Goal: Use online tool/utility: Utilize a website feature to perform a specific function

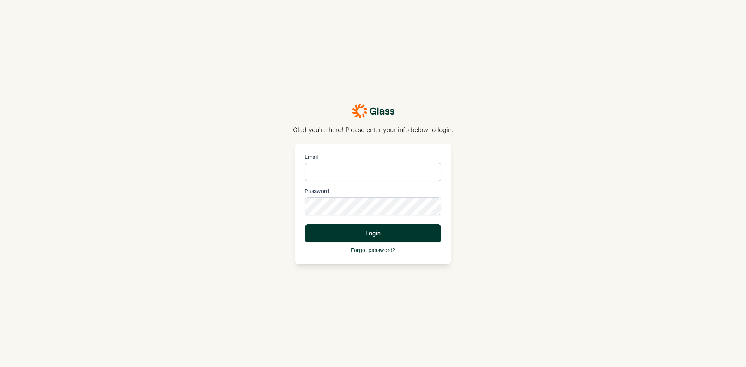
type input "[PERSON_NAME][EMAIL_ADDRESS][DOMAIN_NAME]"
click at [353, 233] on button "Login" at bounding box center [373, 233] width 137 height 18
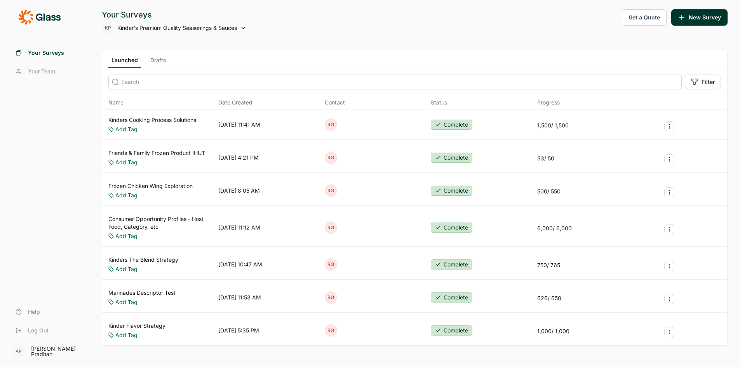
click at [146, 121] on link "Kinders Cooking Process Solutions" at bounding box center [152, 120] width 88 height 8
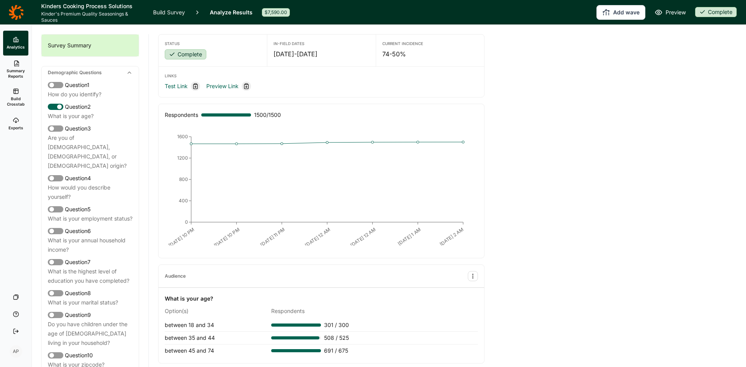
click at [18, 95] on link "Build Crosstab" at bounding box center [15, 98] width 25 height 28
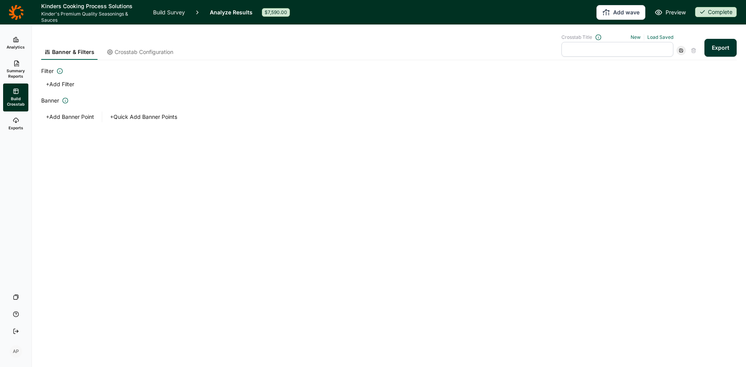
click at [19, 67] on link "Summary Reports" at bounding box center [15, 70] width 25 height 28
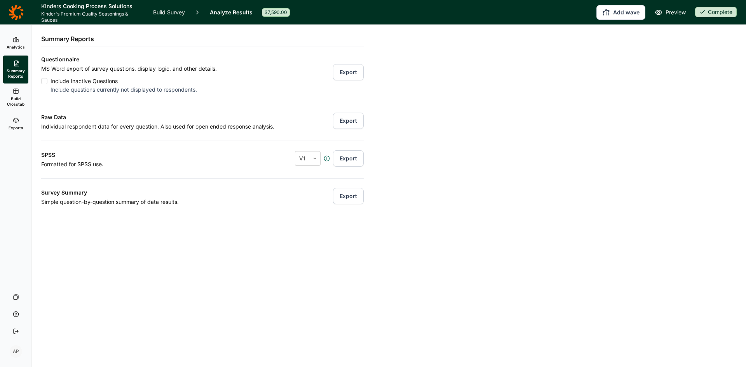
click at [19, 15] on icon at bounding box center [16, 13] width 15 height 16
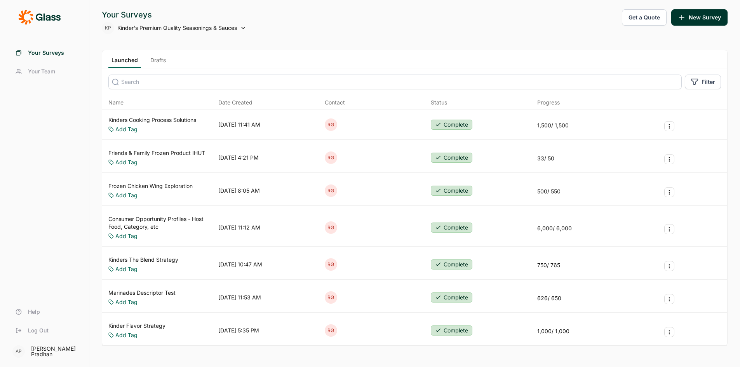
click at [670, 125] on icon "Survey Actions" at bounding box center [669, 126] width 6 height 6
click at [178, 120] on link "Kinders Cooking Process Solutions" at bounding box center [152, 120] width 88 height 8
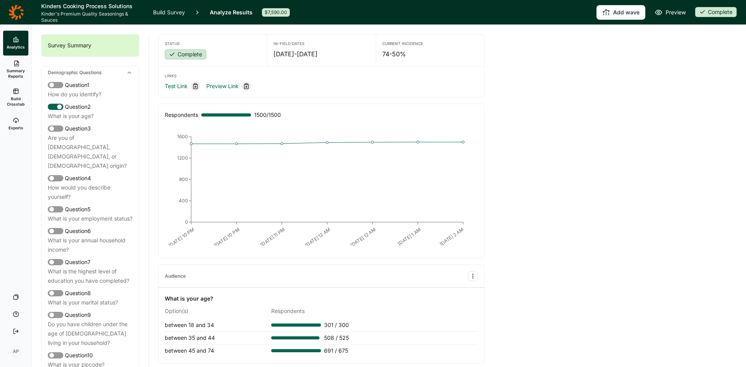
click at [17, 101] on span "Build Crosstab" at bounding box center [15, 101] width 19 height 11
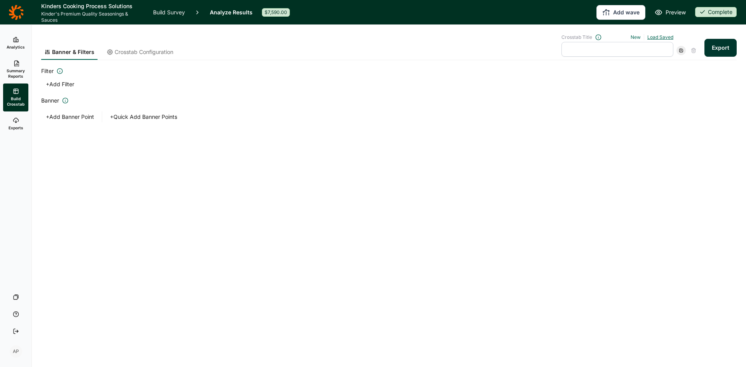
click at [666, 37] on link "Load Saved" at bounding box center [660, 37] width 26 height 6
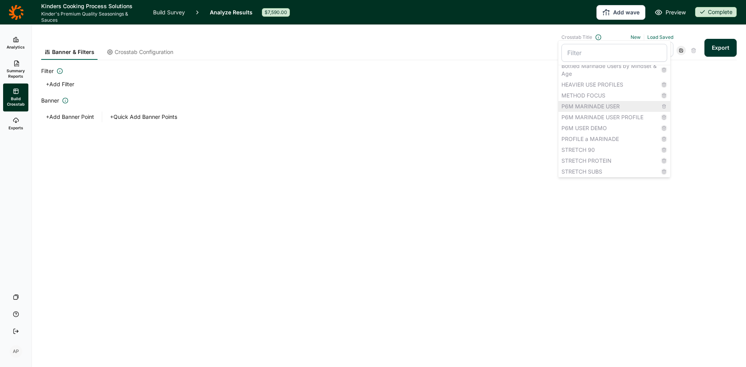
scroll to position [8, 0]
click at [610, 160] on div "STRETCH PROTEIN" at bounding box center [614, 159] width 112 height 11
type input "STRETCH PROTEIN"
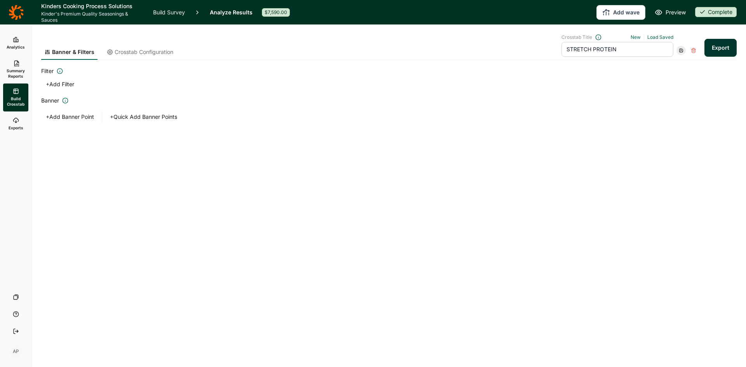
click at [623, 48] on input "STRETCH PROTEIN" at bounding box center [617, 49] width 112 height 15
click at [704, 39] on button "Export" at bounding box center [720, 48] width 32 height 18
click at [584, 134] on div "Banner & Filters Crosstab Configuration Crosstab Title New Load Saved STRETCH P…" at bounding box center [388, 92] width 695 height 135
click at [63, 117] on button "+ Add Banner Point" at bounding box center [69, 116] width 57 height 11
click at [15, 125] on link "Exports" at bounding box center [15, 123] width 25 height 25
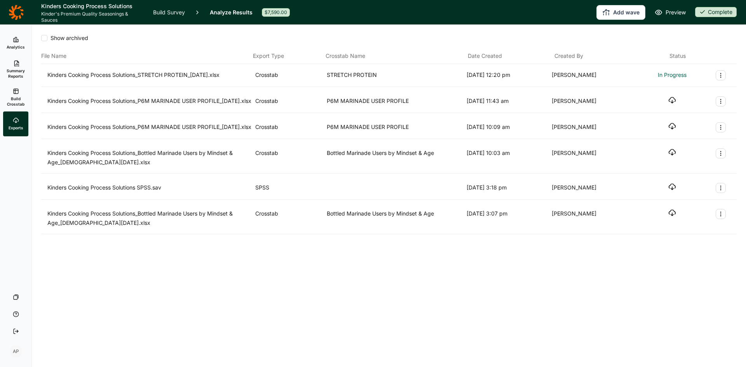
click at [18, 102] on span "Build Crosstab" at bounding box center [15, 101] width 19 height 11
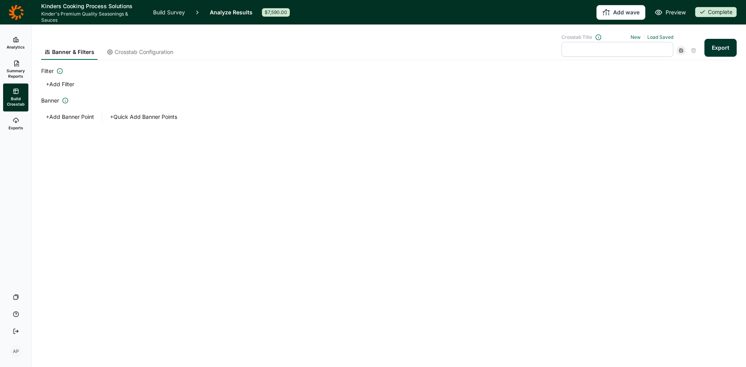
click at [158, 50] on span "Crosstab Configuration" at bounding box center [144, 52] width 59 height 8
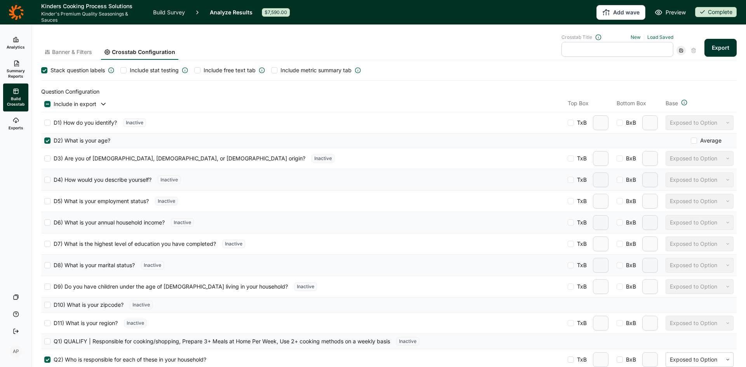
click at [59, 52] on span "Banner & Filters" at bounding box center [72, 52] width 40 height 8
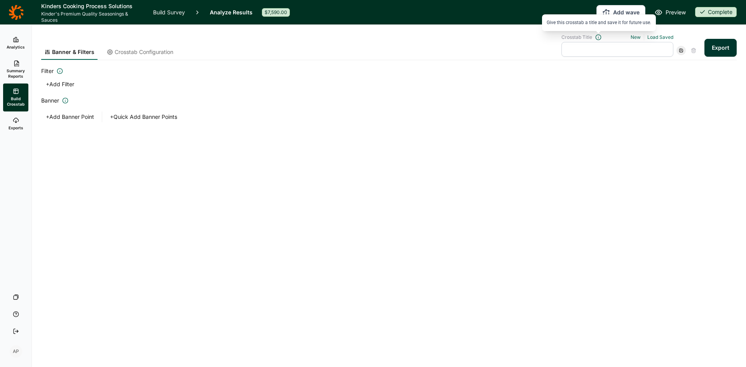
click at [598, 37] on icon at bounding box center [598, 37] width 6 height 6
click at [595, 50] on input "text" at bounding box center [617, 49] width 112 height 15
type input "Pro"
click at [72, 117] on button "+ Add Banner Point" at bounding box center [69, 116] width 57 height 11
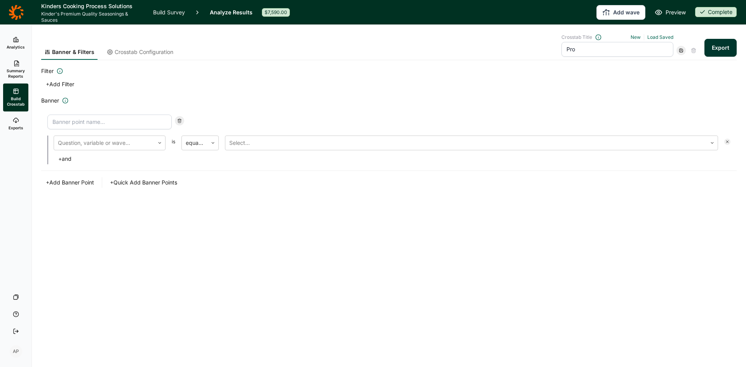
click at [146, 180] on button "+ Quick Add Banner Points" at bounding box center [143, 182] width 77 height 11
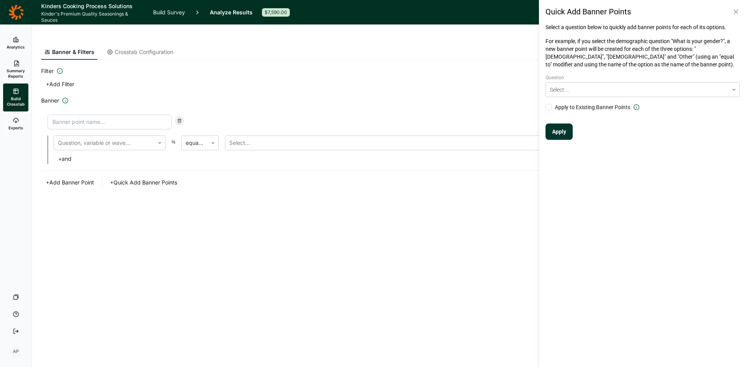
click at [737, 9] on icon at bounding box center [736, 12] width 8 height 8
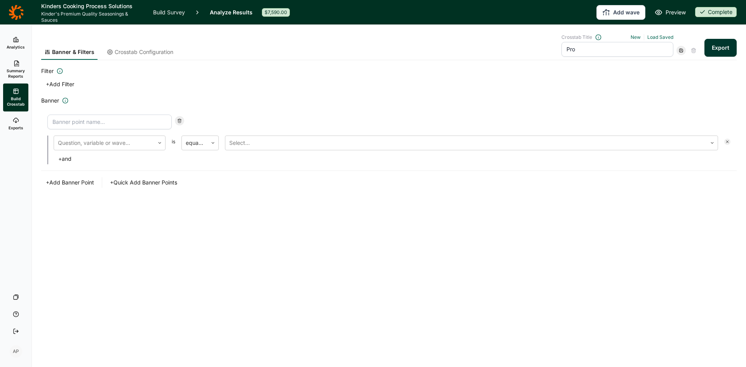
click at [20, 123] on link "Exports" at bounding box center [15, 123] width 25 height 25
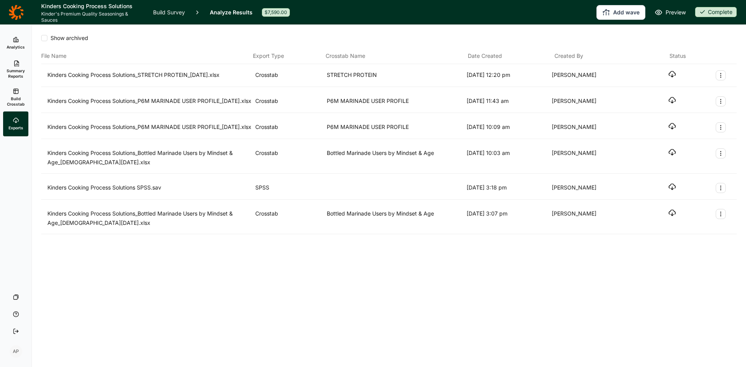
click at [670, 72] on use "button" at bounding box center [672, 74] width 7 height 6
click at [17, 12] on icon at bounding box center [16, 13] width 15 height 16
